Goal: Information Seeking & Learning: Learn about a topic

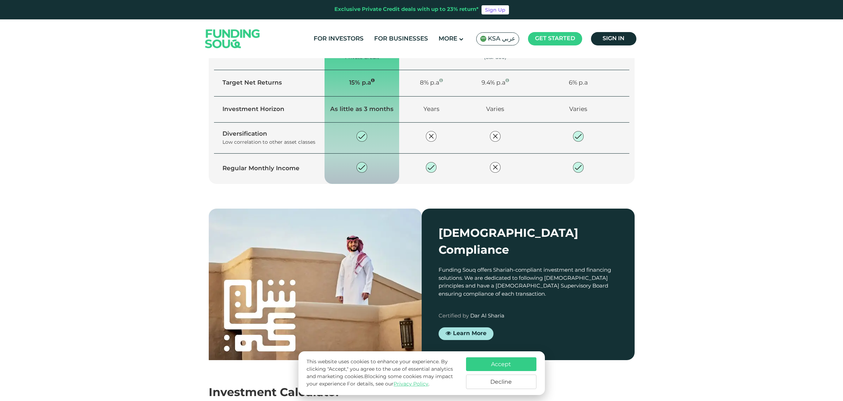
scroll to position [704, 0]
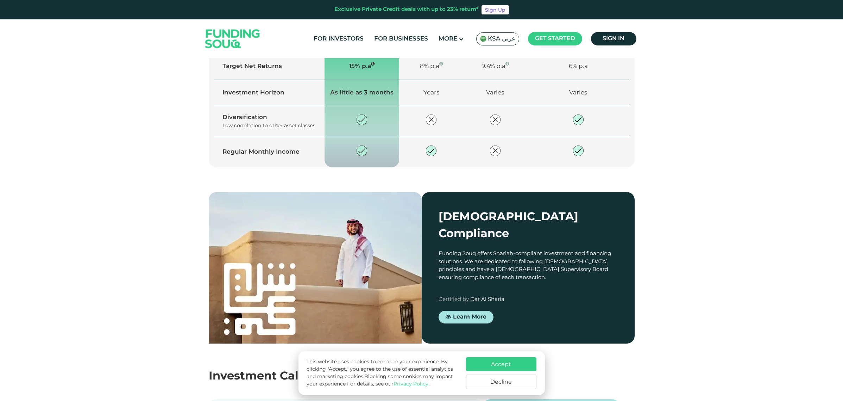
click at [527, 361] on button "Accept" at bounding box center [501, 364] width 70 height 14
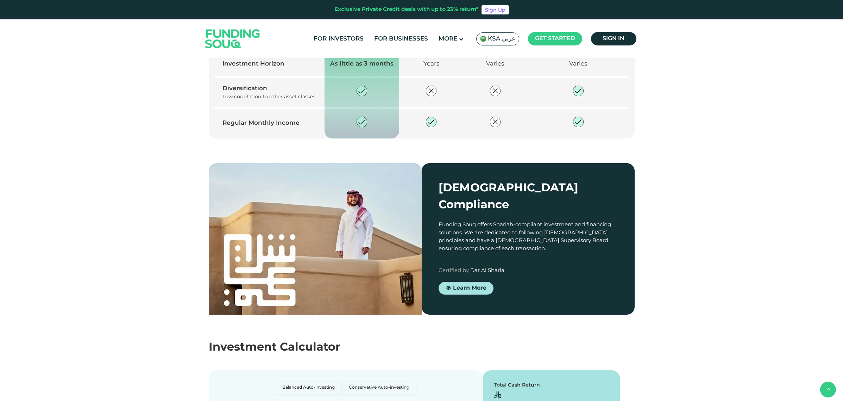
scroll to position [748, 0]
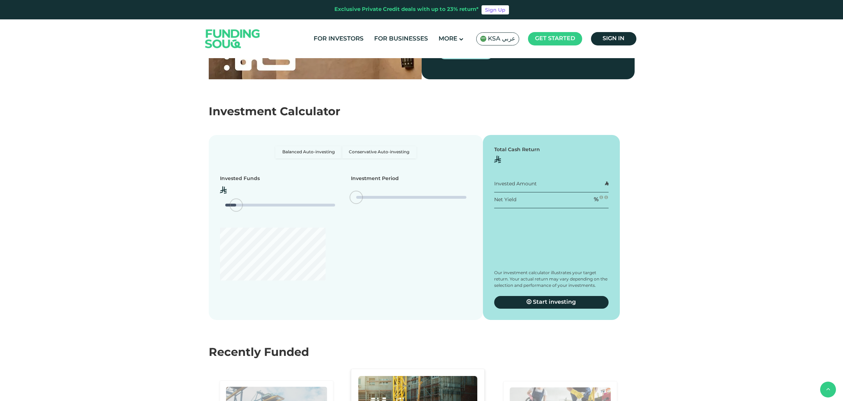
type tc-range-slider "4"
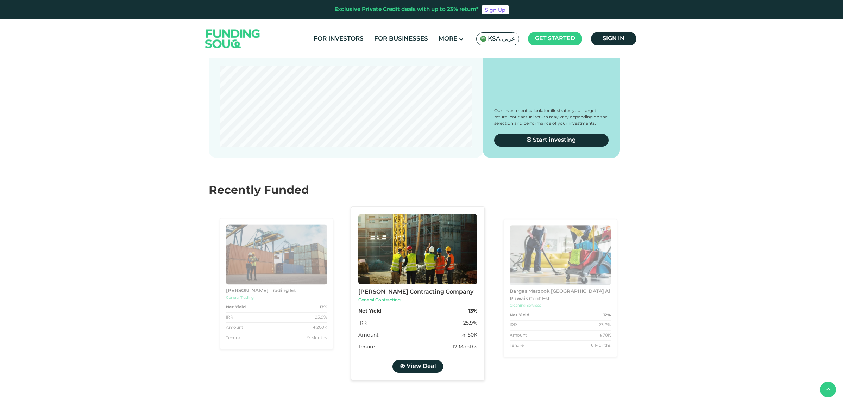
scroll to position [1144, 0]
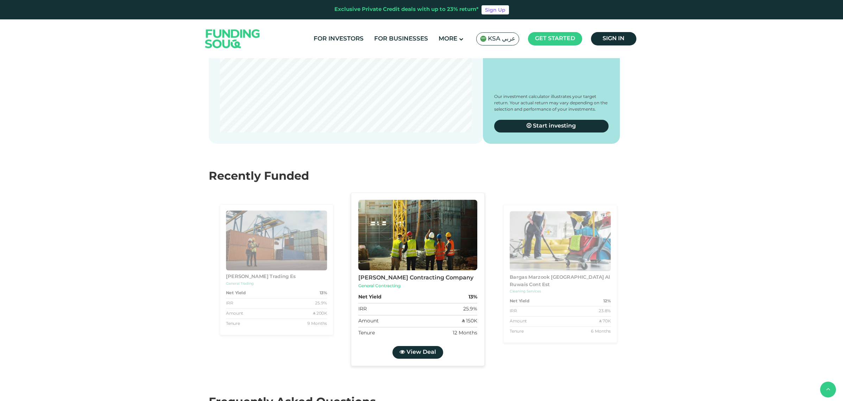
radio input "true"
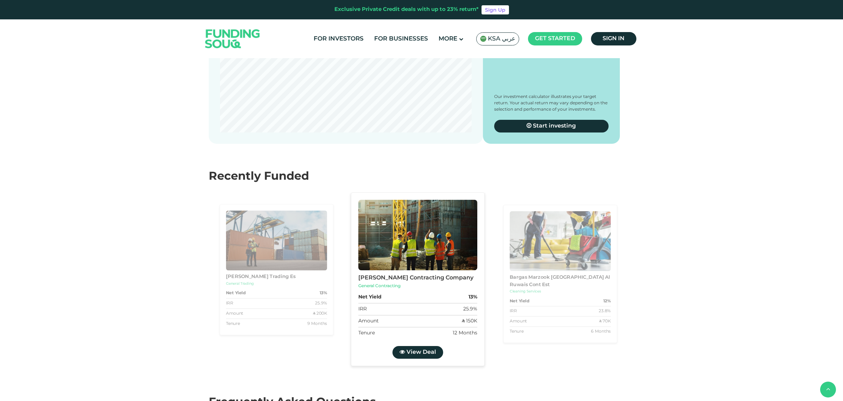
radio input "true"
type tc-range-slider "10000"
drag, startPoint x: 235, startPoint y: 229, endPoint x: 226, endPoint y: 229, distance: 8.8
click at [226, 35] on div "amount slider" at bounding box center [226, 29] width 12 height 12
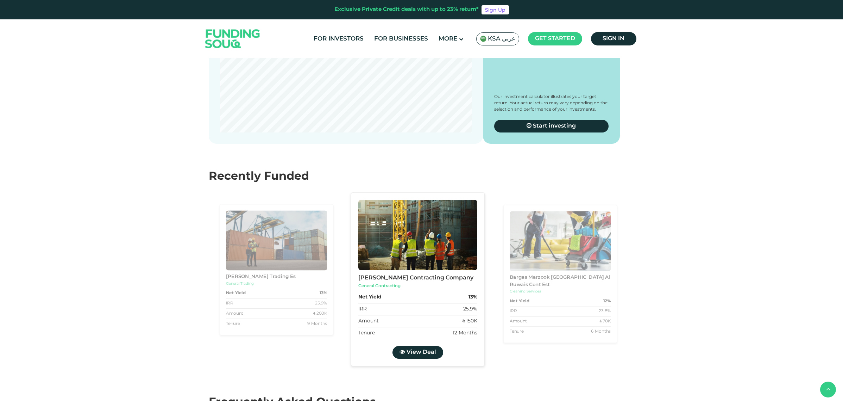
drag, startPoint x: 442, startPoint y: 231, endPoint x: 365, endPoint y: 234, distance: 76.5
click at [365, 35] on div "date slider" at bounding box center [362, 29] width 12 height 12
drag, startPoint x: 355, startPoint y: 232, endPoint x: 432, endPoint y: 227, distance: 76.8
click at [432, 30] on div "date slider" at bounding box center [411, 28] width 110 height 3
type tc-range-slider "5"
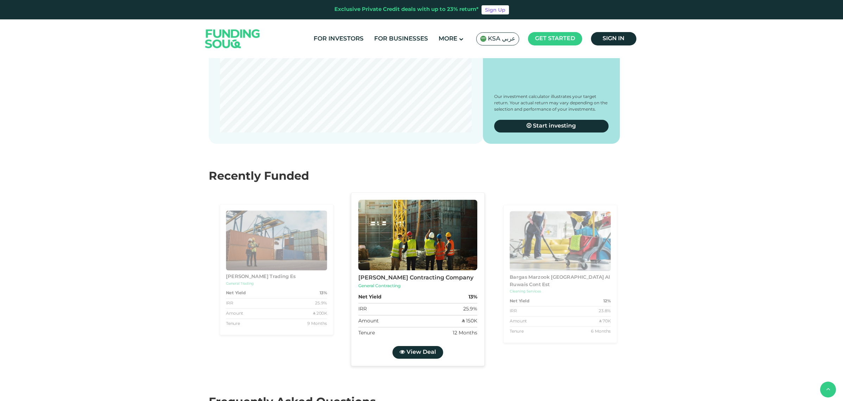
click at [645, 144] on section "Balanced Auto-investing Conservative Auto-investing Invested Funds ʢ 10,000 Inv…" at bounding box center [421, 44] width 843 height 199
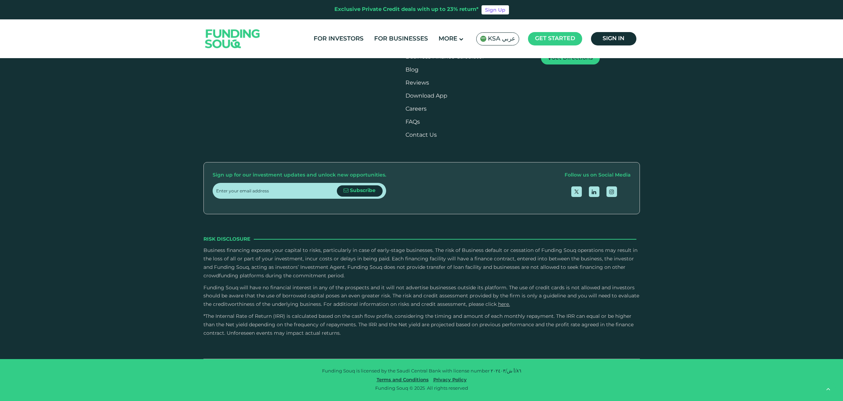
scroll to position [2068, 0]
click at [420, 125] on link "FAQs" at bounding box center [412, 121] width 14 height 5
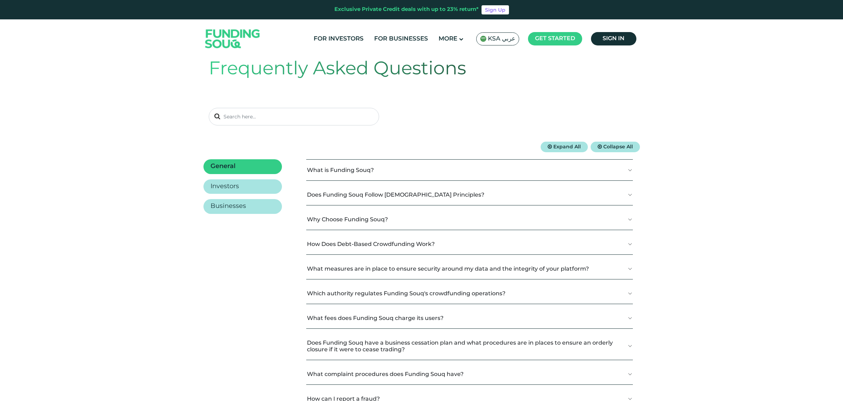
scroll to position [44, 0]
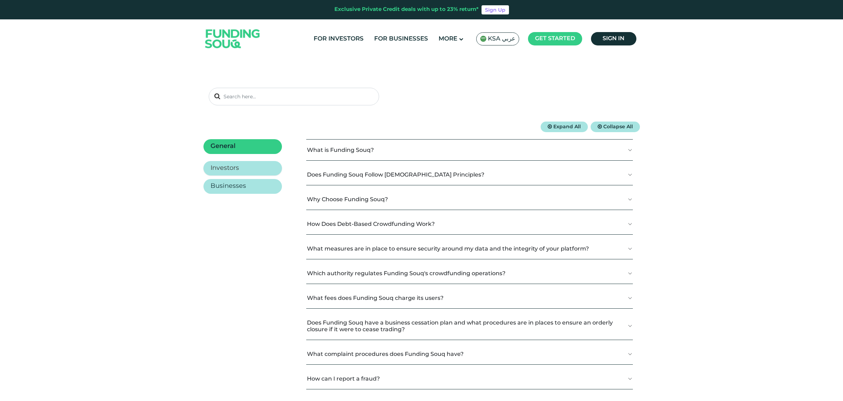
click at [238, 170] on h2 "Investors" at bounding box center [224, 168] width 29 height 8
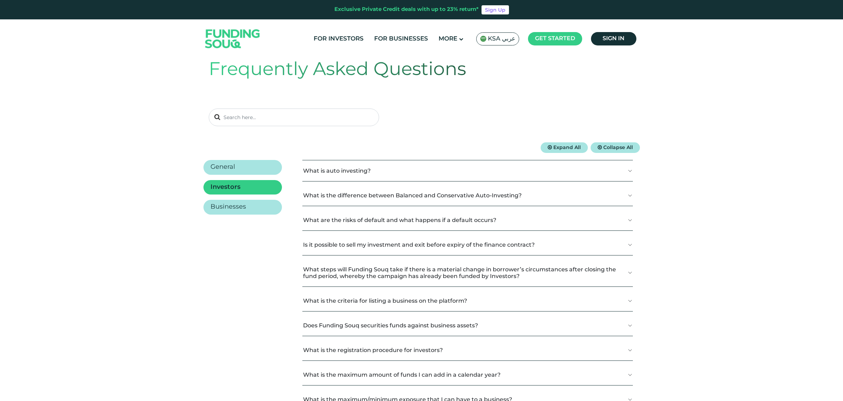
scroll to position [44, 0]
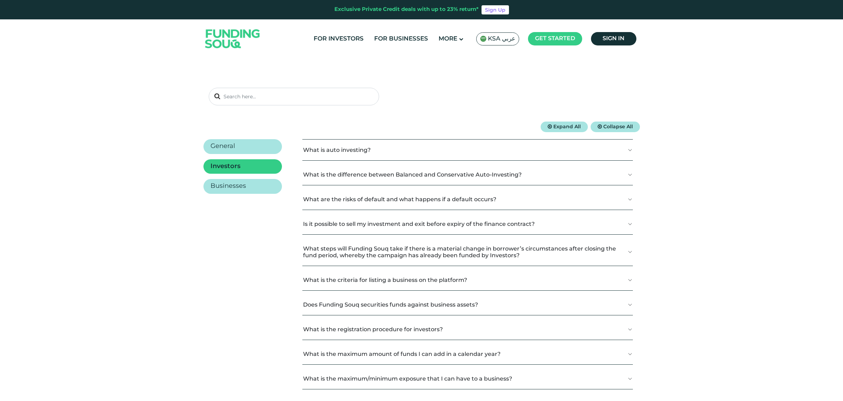
click at [364, 146] on button "What is auto investing?" at bounding box center [467, 149] width 331 height 21
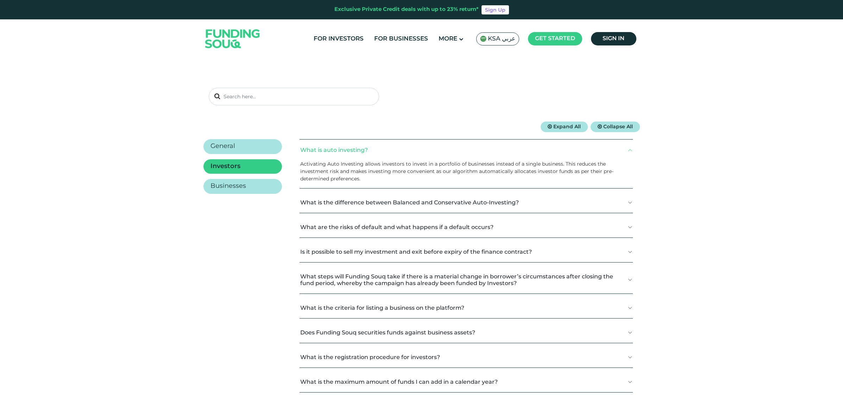
click at [364, 146] on button "What is auto investing?" at bounding box center [466, 149] width 333 height 21
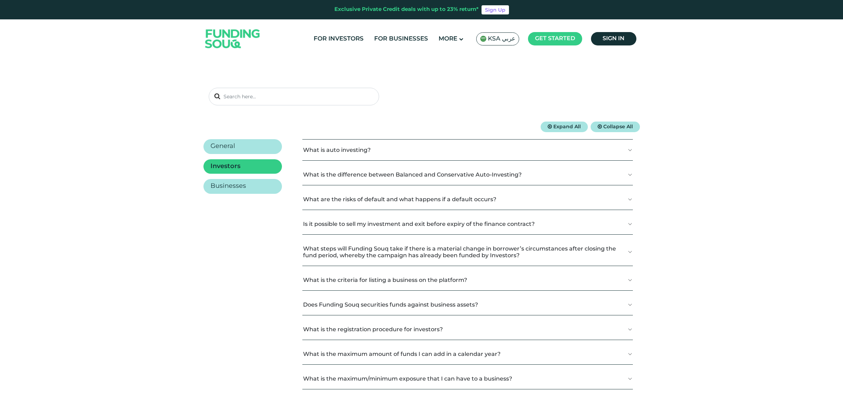
click at [372, 172] on button "What is the difference between Balanced and Conservative Auto-Investing?" at bounding box center [467, 174] width 331 height 21
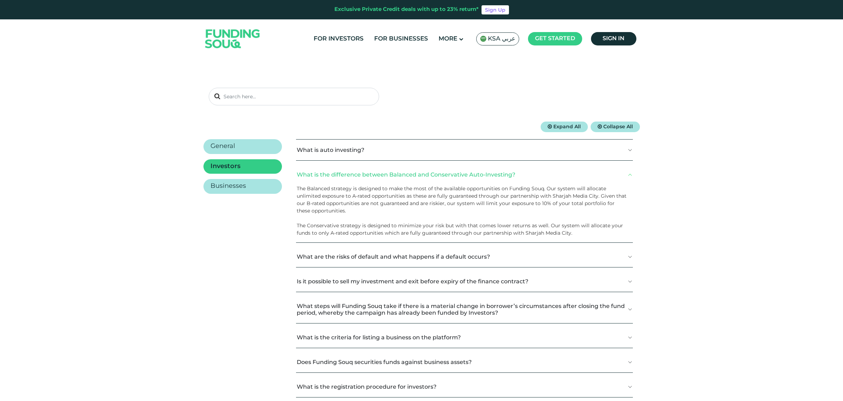
click at [372, 172] on button "What is the difference between Balanced and Conservative Auto-Investing?" at bounding box center [464, 174] width 337 height 21
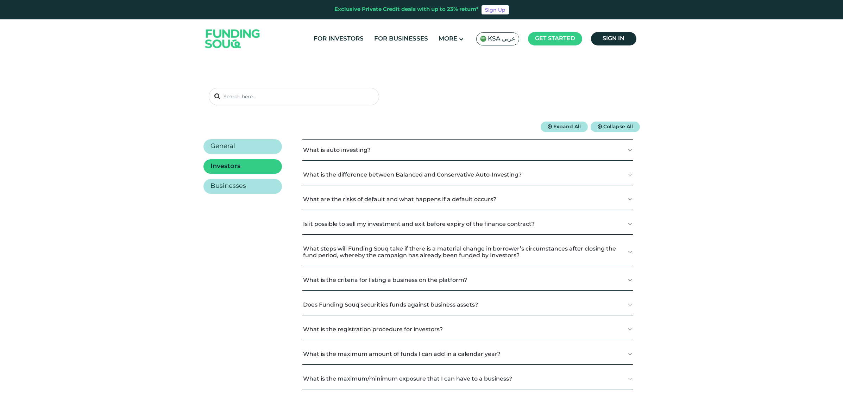
click at [381, 203] on button "What are the risks of default and what happens if a default occurs?" at bounding box center [467, 199] width 331 height 21
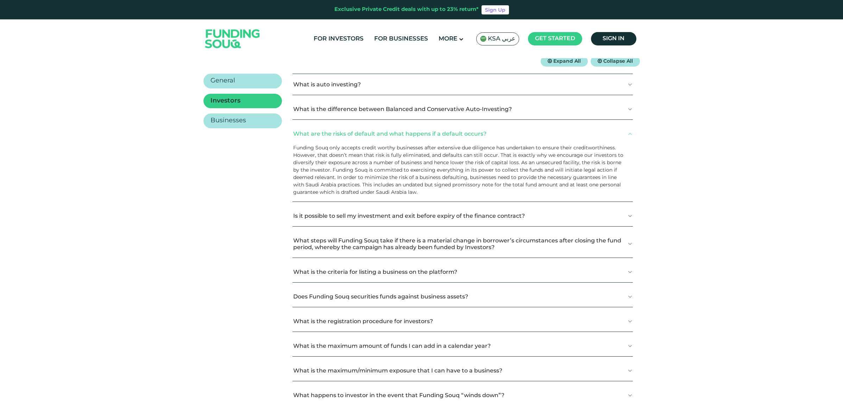
scroll to position [132, 0]
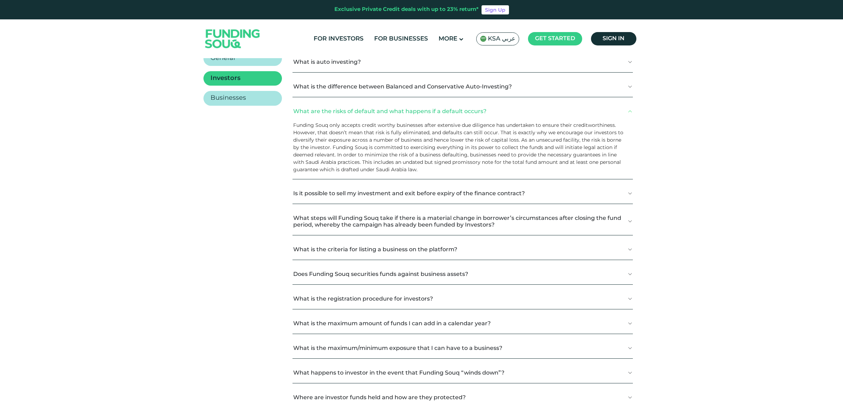
click at [416, 112] on button "What are the risks of default and what happens if a default occurs?" at bounding box center [463, 111] width 340 height 21
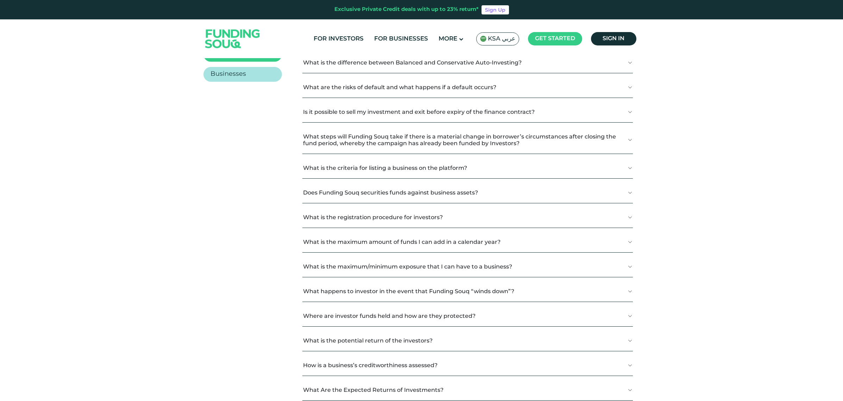
scroll to position [176, 0]
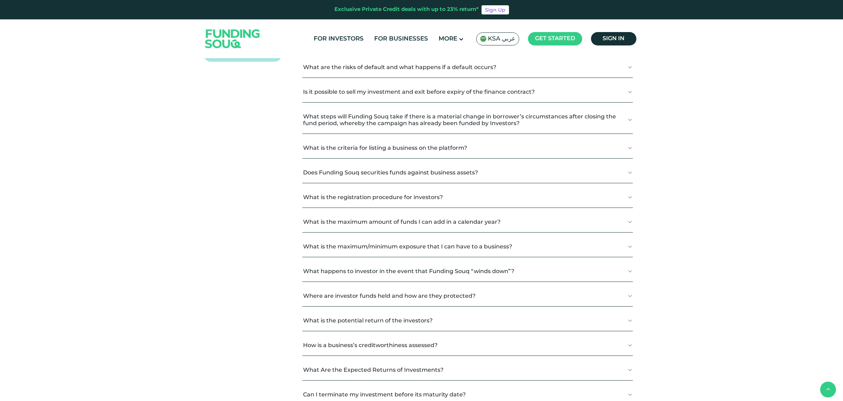
click at [444, 151] on button "What is the criteria for listing a business on the platform?" at bounding box center [467, 147] width 331 height 21
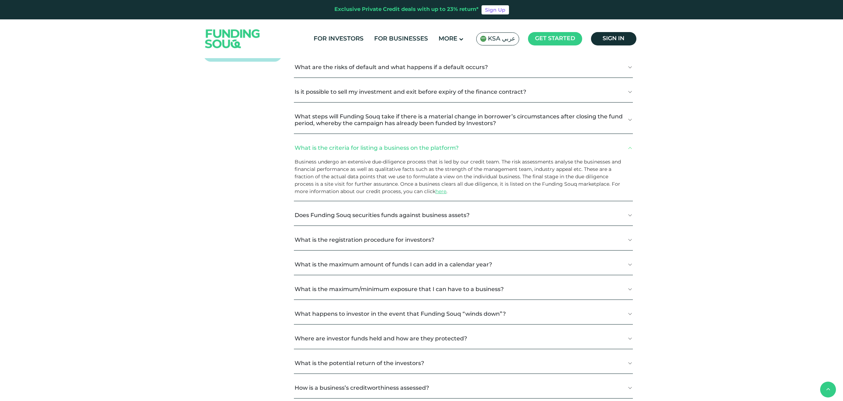
click at [445, 150] on button "What is the criteria for listing a business on the platform?" at bounding box center [463, 147] width 339 height 21
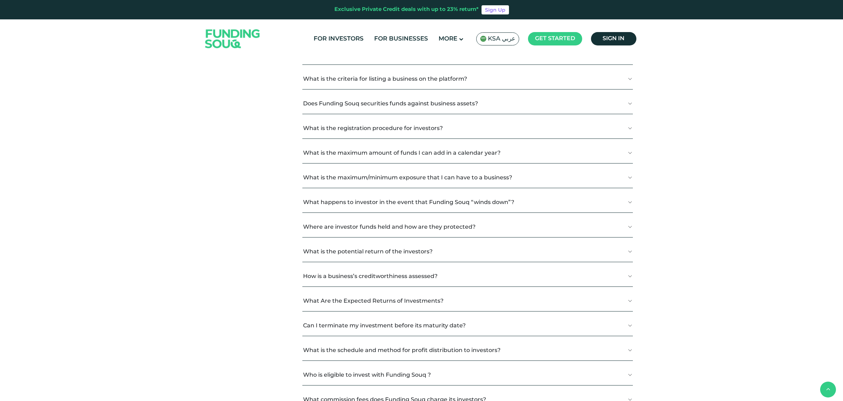
scroll to position [264, 0]
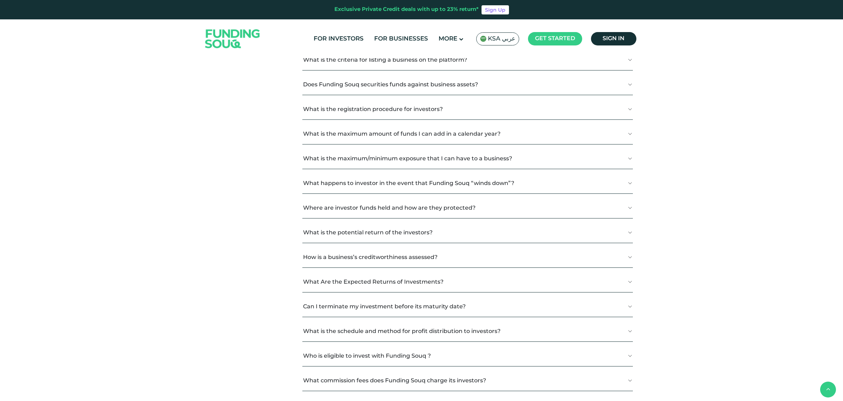
click at [395, 138] on button "What is the maximum amount of funds I can add in a calendar year?" at bounding box center [467, 133] width 331 height 21
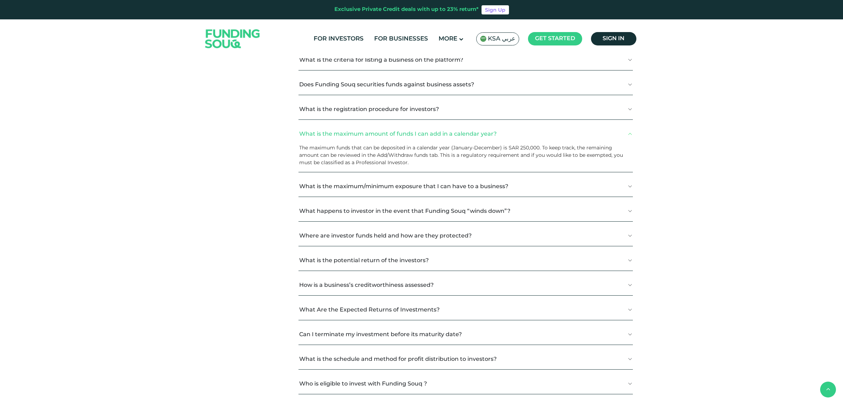
click at [395, 138] on button "What is the maximum amount of funds I can add in a calendar year?" at bounding box center [465, 133] width 334 height 21
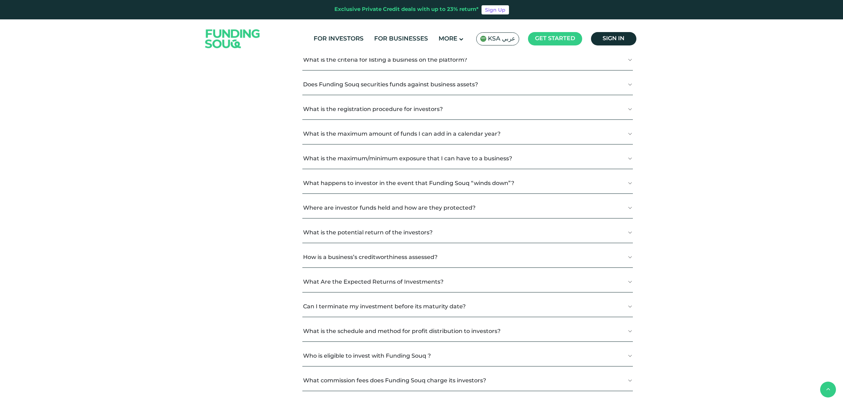
click at [406, 158] on button "What is the maximum/minimum exposure that I can have to a business?" at bounding box center [467, 158] width 331 height 21
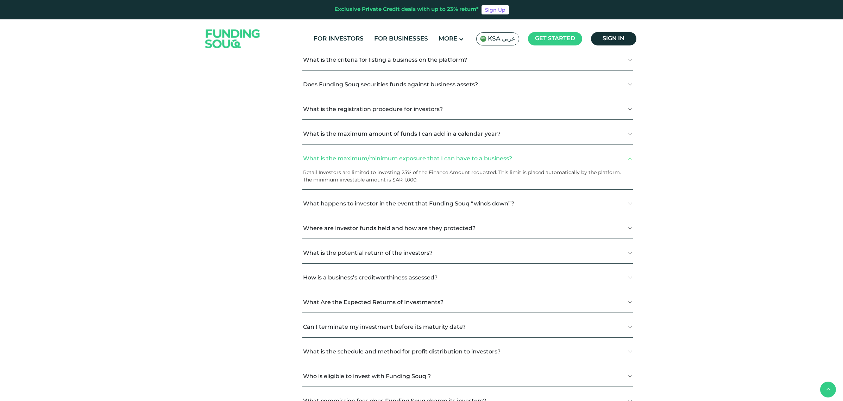
click at [411, 157] on button "What is the maximum/minimum exposure that I can have to a business?" at bounding box center [467, 158] width 331 height 21
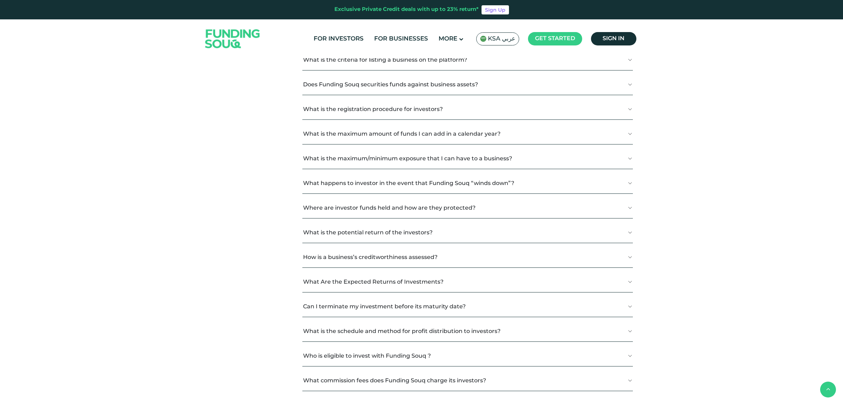
click at [402, 185] on button "What happens to investor in the event that Funding Souq “winds down”?" at bounding box center [467, 182] width 331 height 21
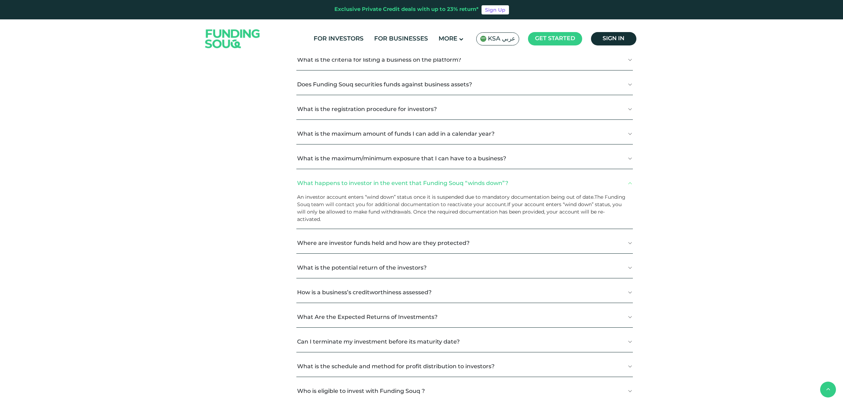
click at [405, 185] on button "What happens to investor in the event that Funding Souq “winds down”?" at bounding box center [464, 182] width 337 height 21
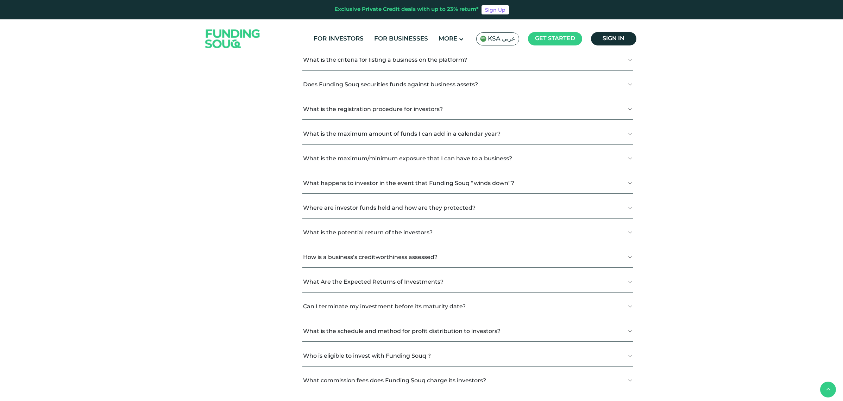
click at [397, 208] on button "Where are investor funds held and how are they protected?" at bounding box center [467, 207] width 331 height 21
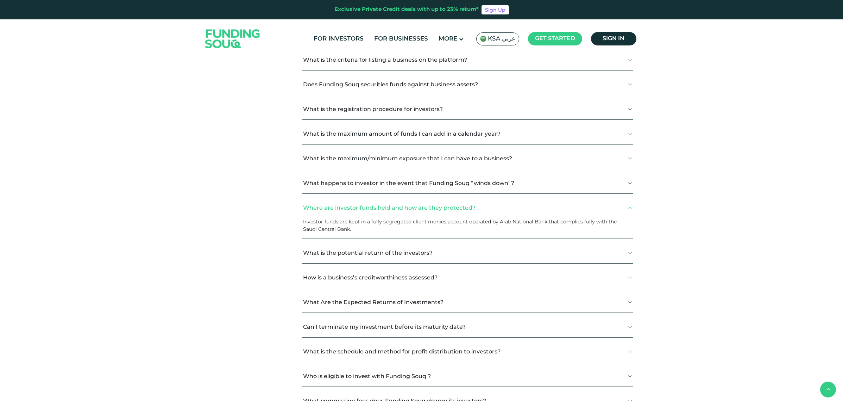
click at [397, 208] on button "Where are investor funds held and how are they protected?" at bounding box center [467, 207] width 331 height 21
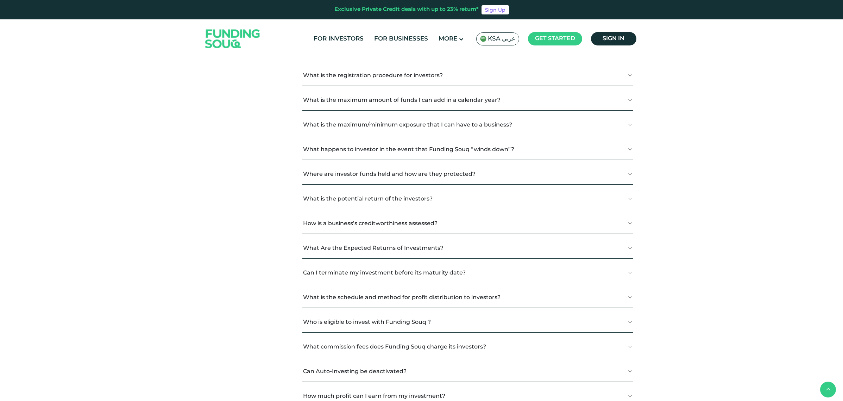
scroll to position [352, 0]
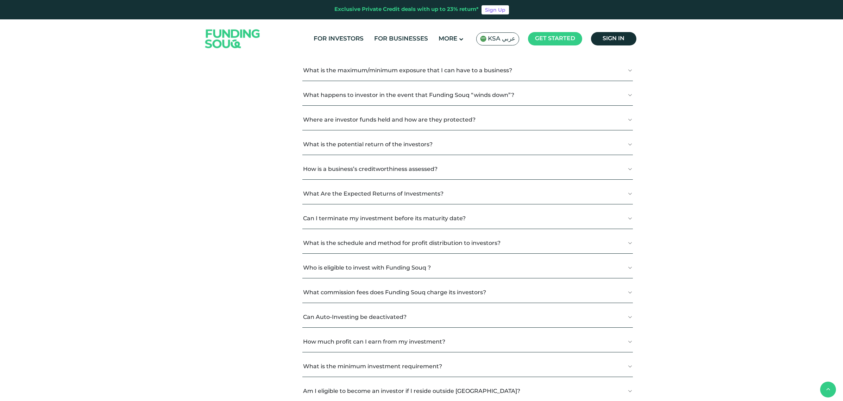
click at [419, 145] on button "What is the potential return of the investors?" at bounding box center [467, 144] width 331 height 21
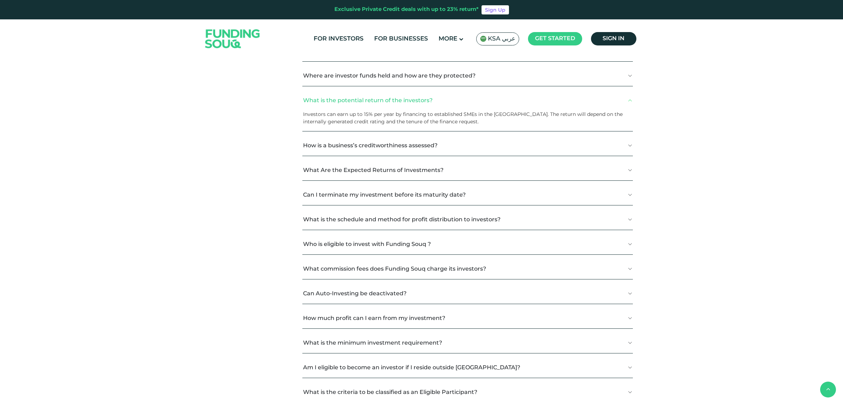
scroll to position [440, 0]
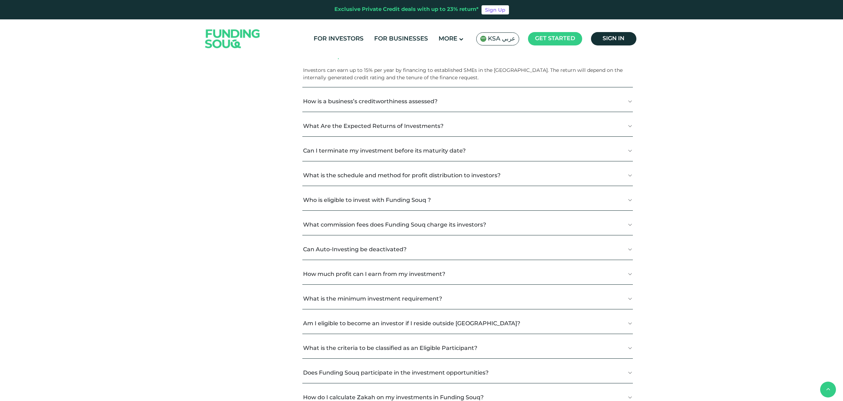
click at [421, 146] on button "Can I terminate my investment before its maturity date?" at bounding box center [467, 150] width 331 height 21
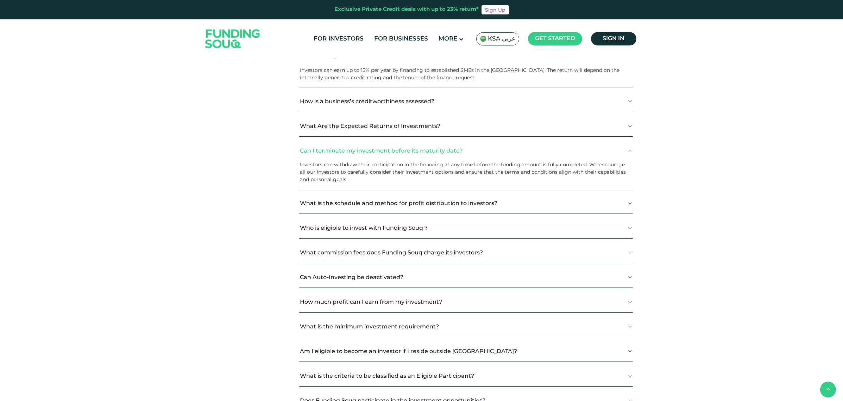
click at [421, 146] on button "Can I terminate my investment before its maturity date?" at bounding box center [466, 150] width 334 height 21
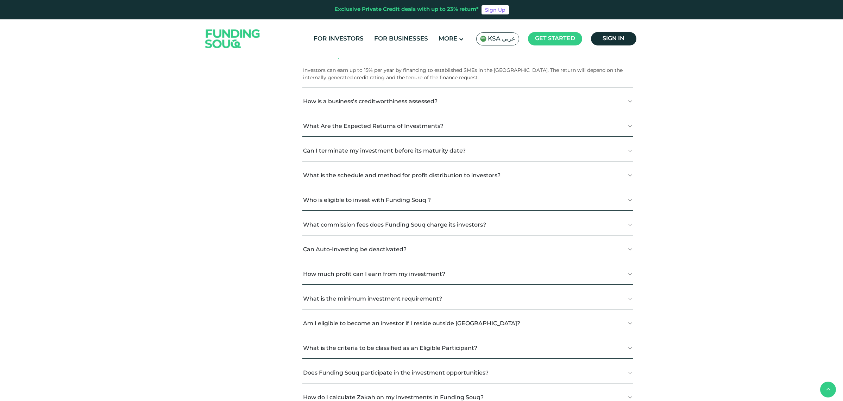
click at [429, 175] on button "What is the schedule and method for profit distribution to investors?" at bounding box center [467, 175] width 331 height 21
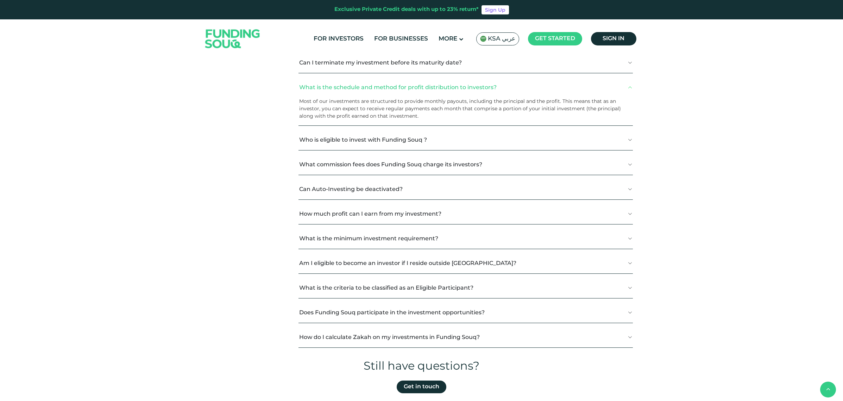
scroll to position [572, 0]
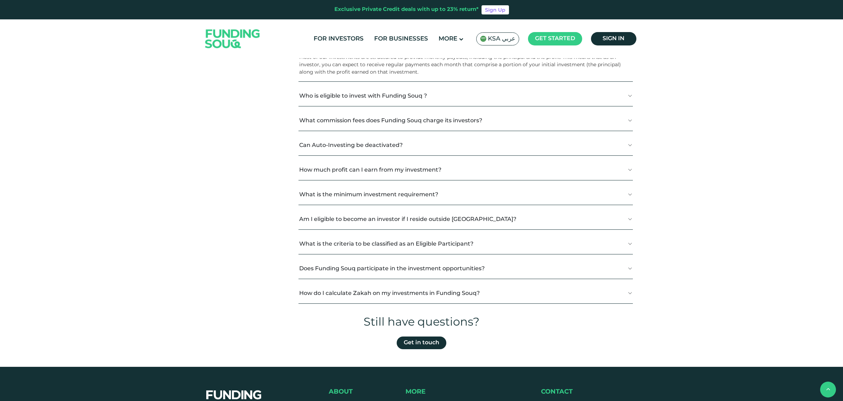
click at [431, 172] on button "How much profit can I earn from my investment?" at bounding box center [465, 169] width 334 height 21
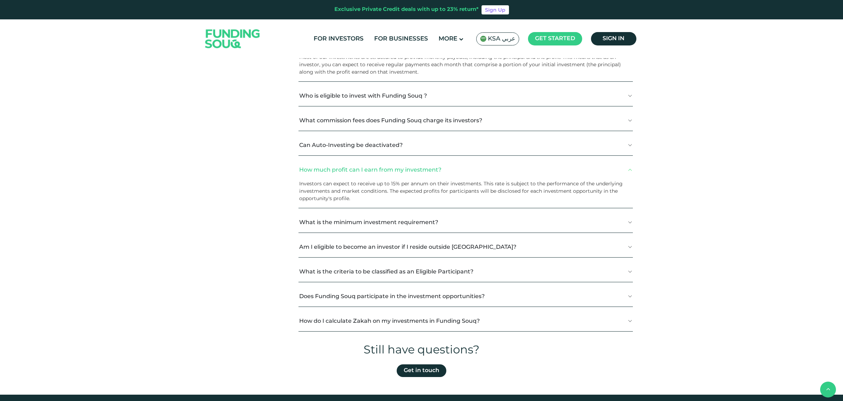
click at [460, 219] on button "What is the minimum investment requirement?" at bounding box center [465, 222] width 334 height 21
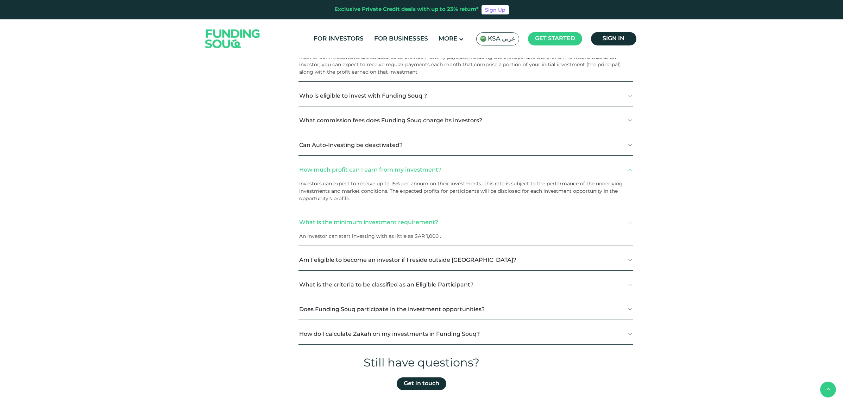
click at [457, 261] on button "Am I eligible to become an investor if I reside outside KSA?" at bounding box center [465, 259] width 334 height 21
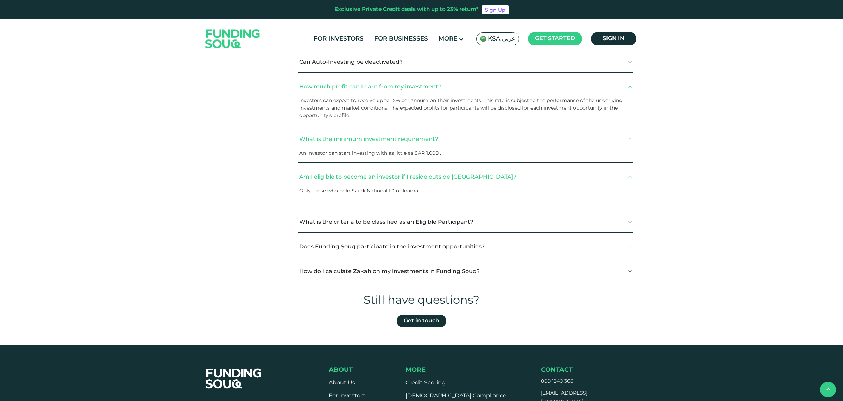
scroll to position [660, 0]
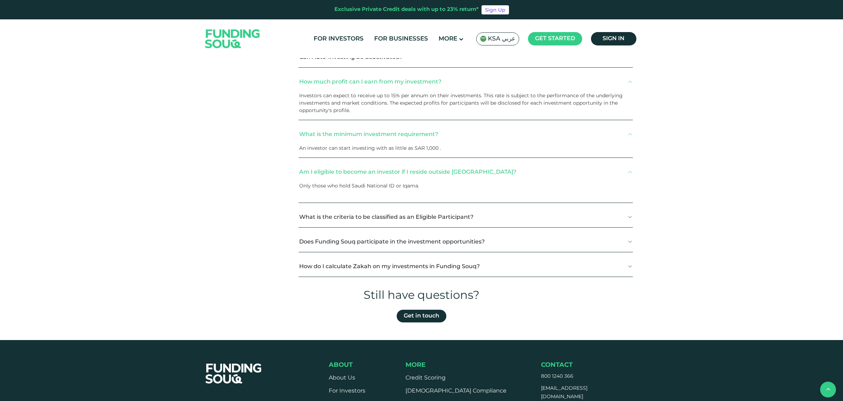
click at [464, 222] on button "What is the criteria to be classified as an Eligible Participant?" at bounding box center [465, 216] width 334 height 21
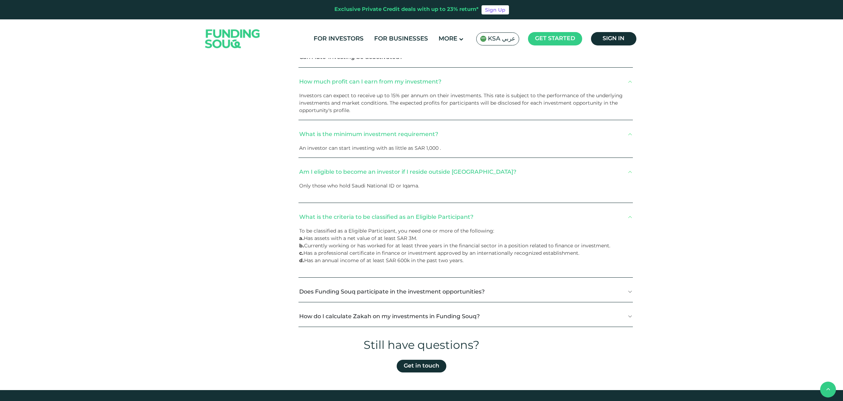
scroll to position [704, 0]
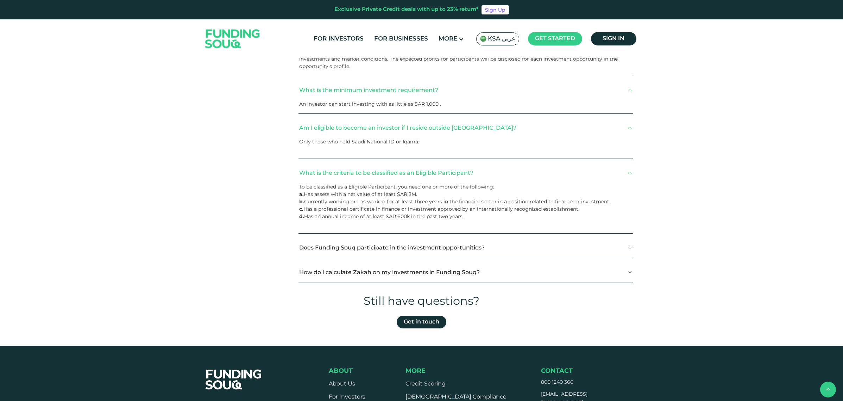
click at [395, 248] on button "Does Funding Souq participate in the investment opportunities?" at bounding box center [465, 247] width 334 height 21
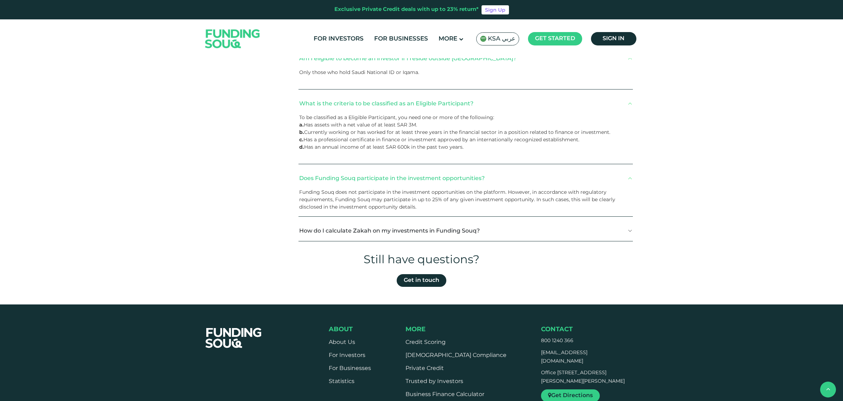
scroll to position [792, 0]
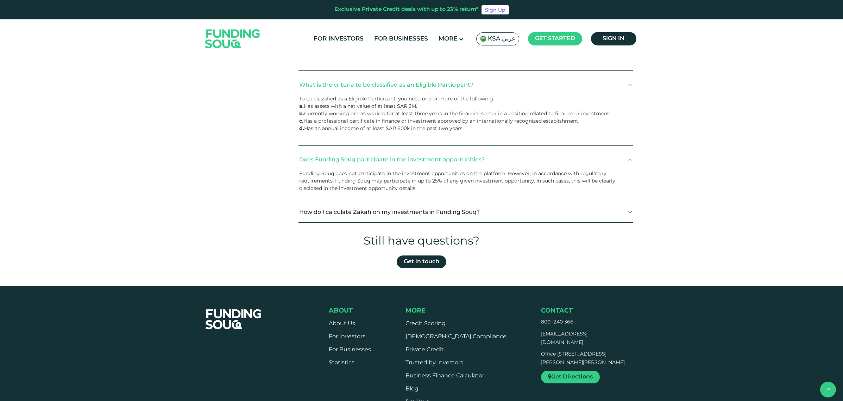
click at [353, 212] on button "How do I calculate Zakah on my investments in Funding Souq?" at bounding box center [465, 211] width 334 height 21
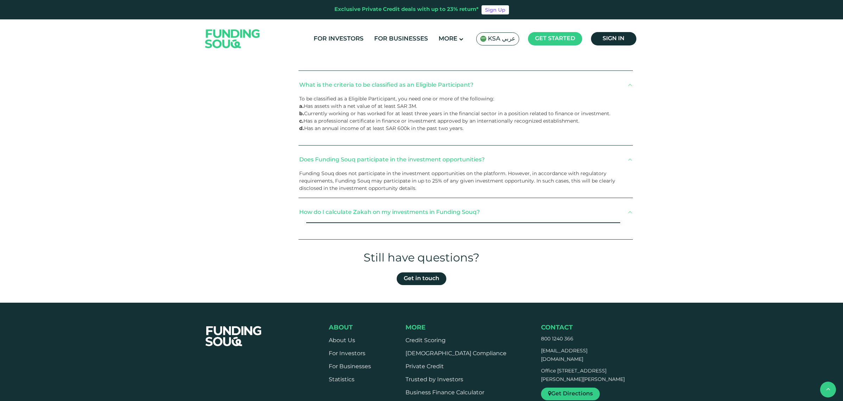
click at [391, 214] on button "How do I calculate Zakah on my investments in Funding Souq?" at bounding box center [465, 211] width 334 height 21
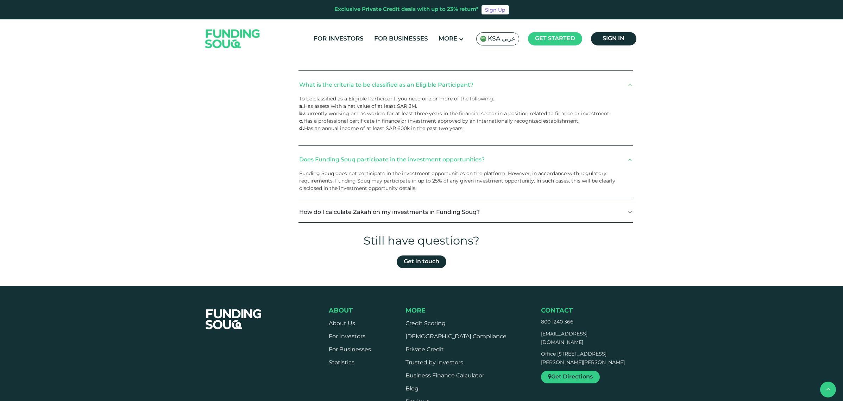
click at [391, 214] on button "How do I calculate Zakah on my investments in Funding Souq?" at bounding box center [465, 211] width 334 height 21
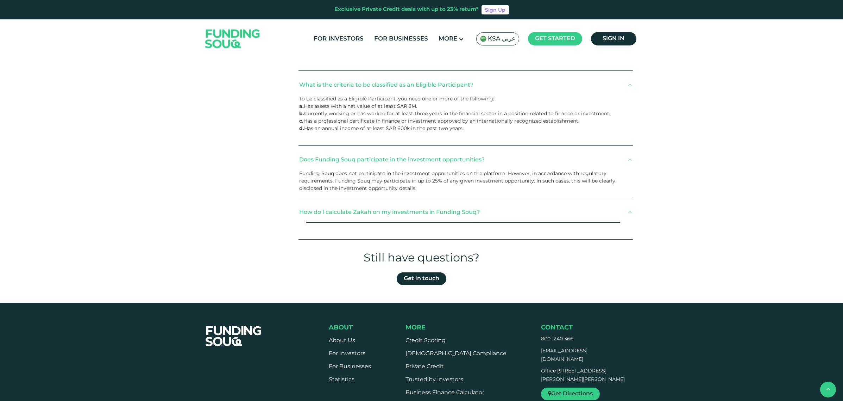
click at [391, 214] on button "How do I calculate Zakah on my investments in Funding Souq?" at bounding box center [465, 211] width 334 height 21
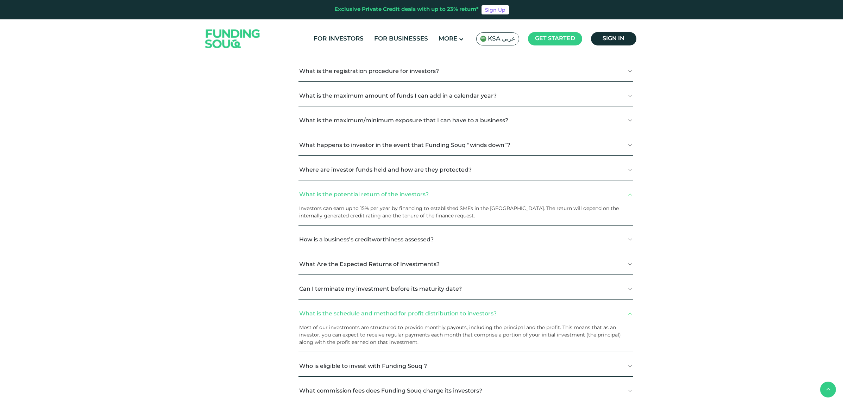
scroll to position [220, 0]
